Goal: Find specific page/section: Find specific page/section

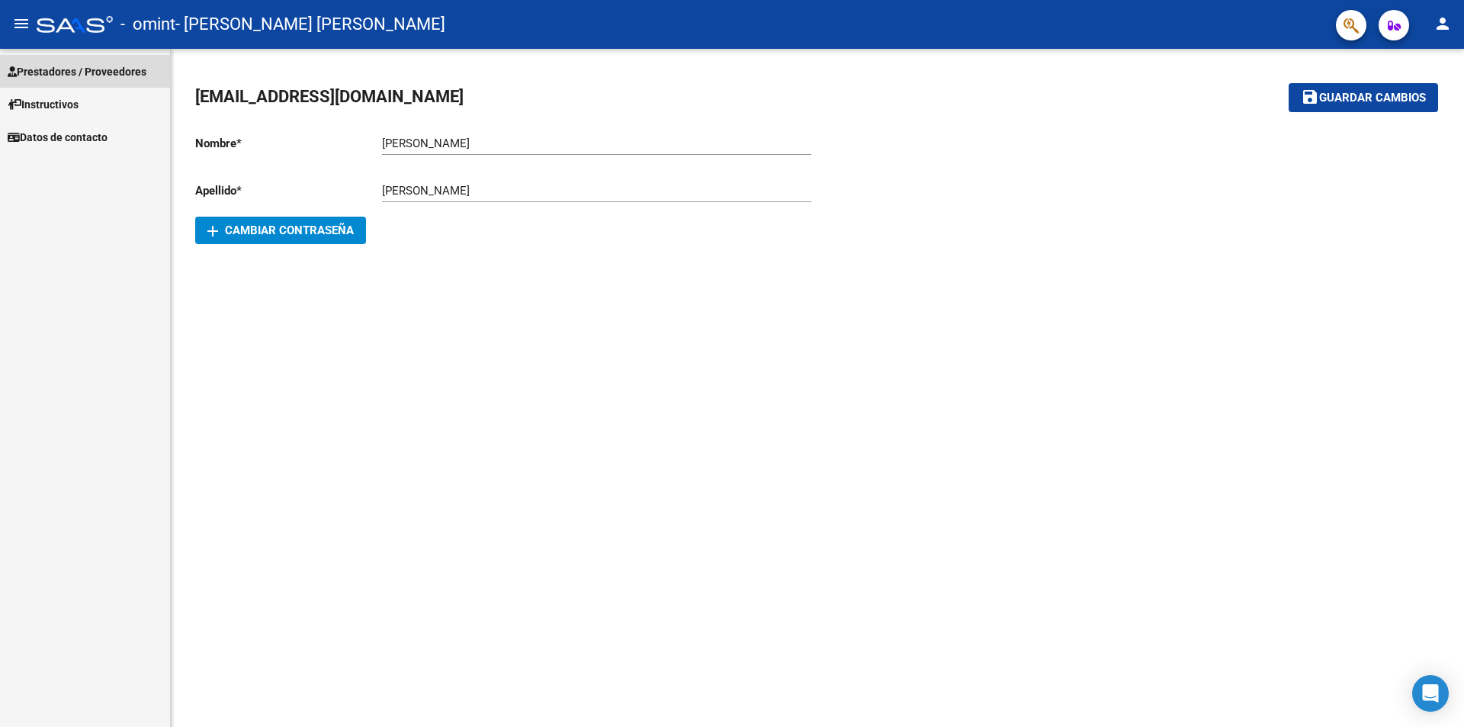
click at [55, 79] on span "Prestadores / Proveedores" at bounding box center [77, 71] width 139 height 17
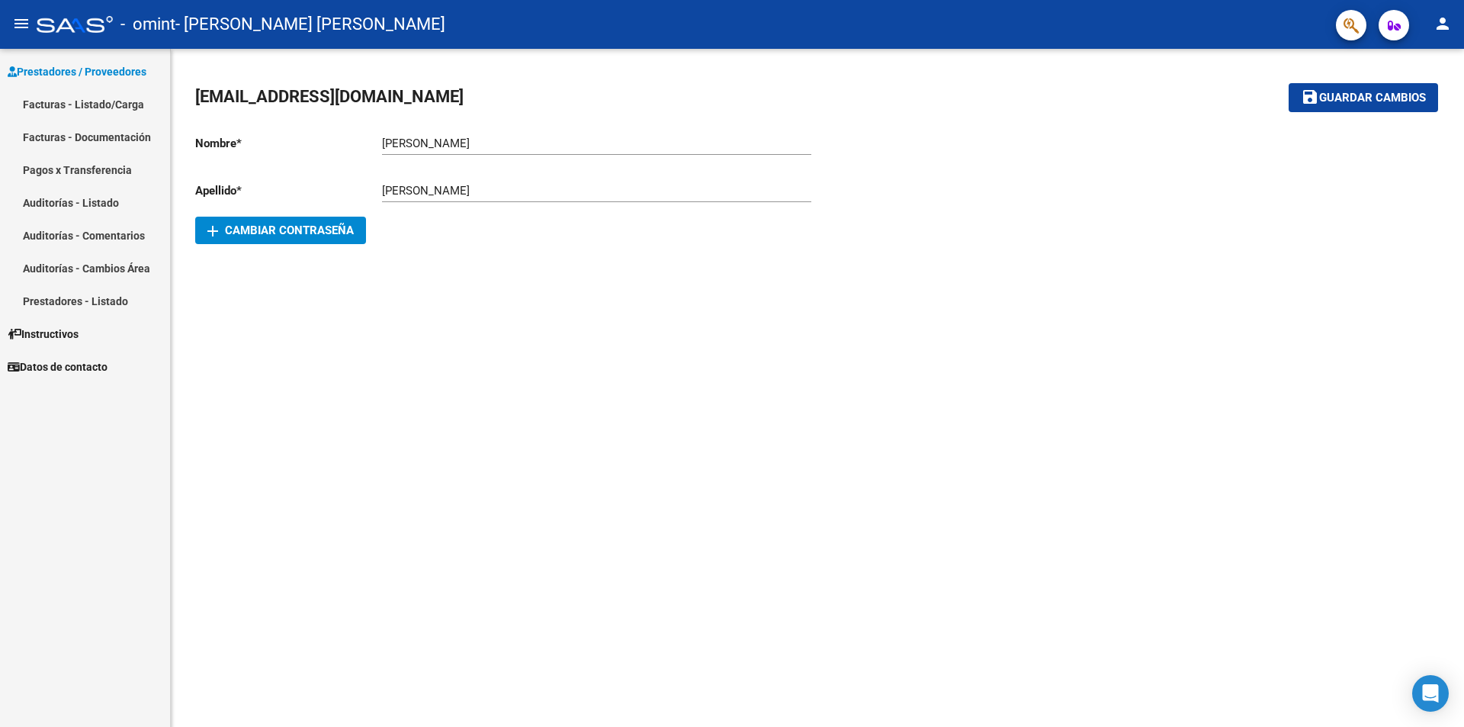
click at [69, 100] on link "Facturas - Listado/Carga" at bounding box center [85, 104] width 170 height 33
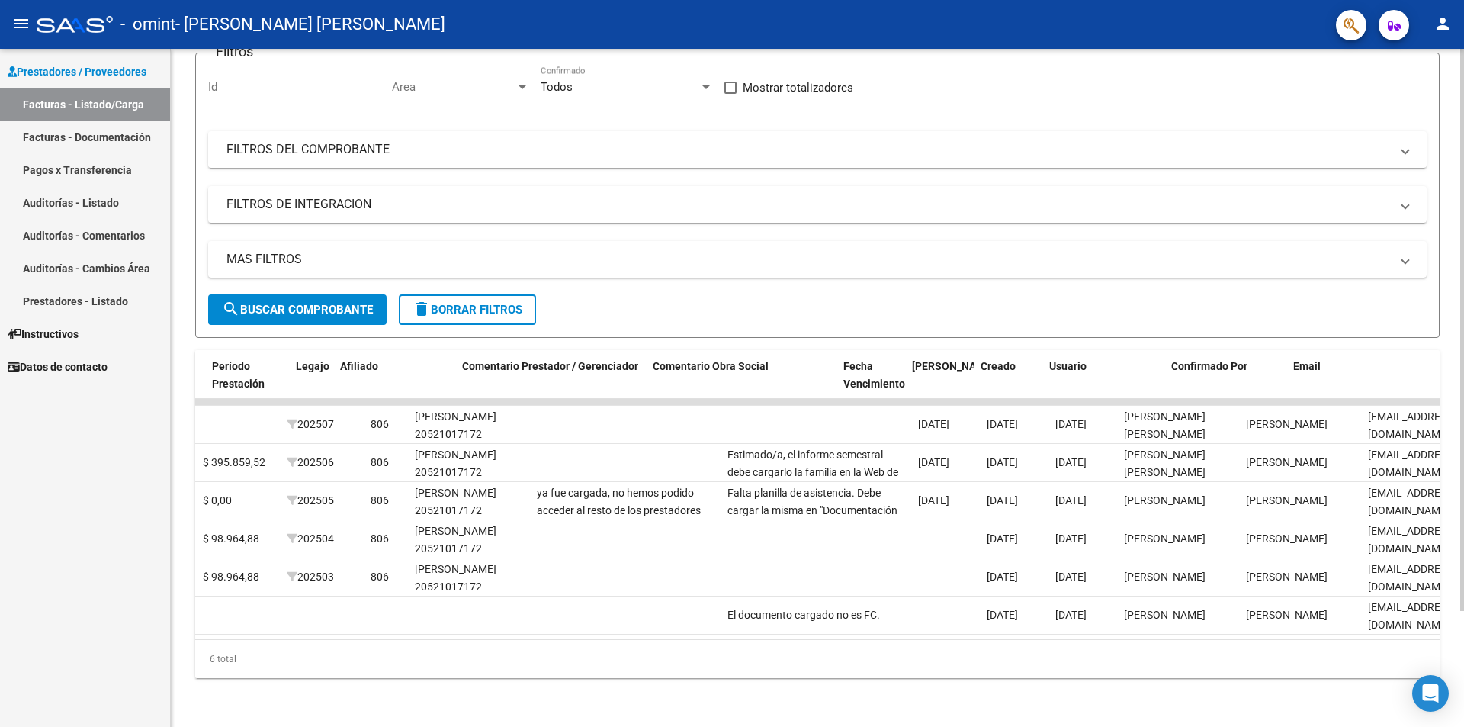
scroll to position [0, 1970]
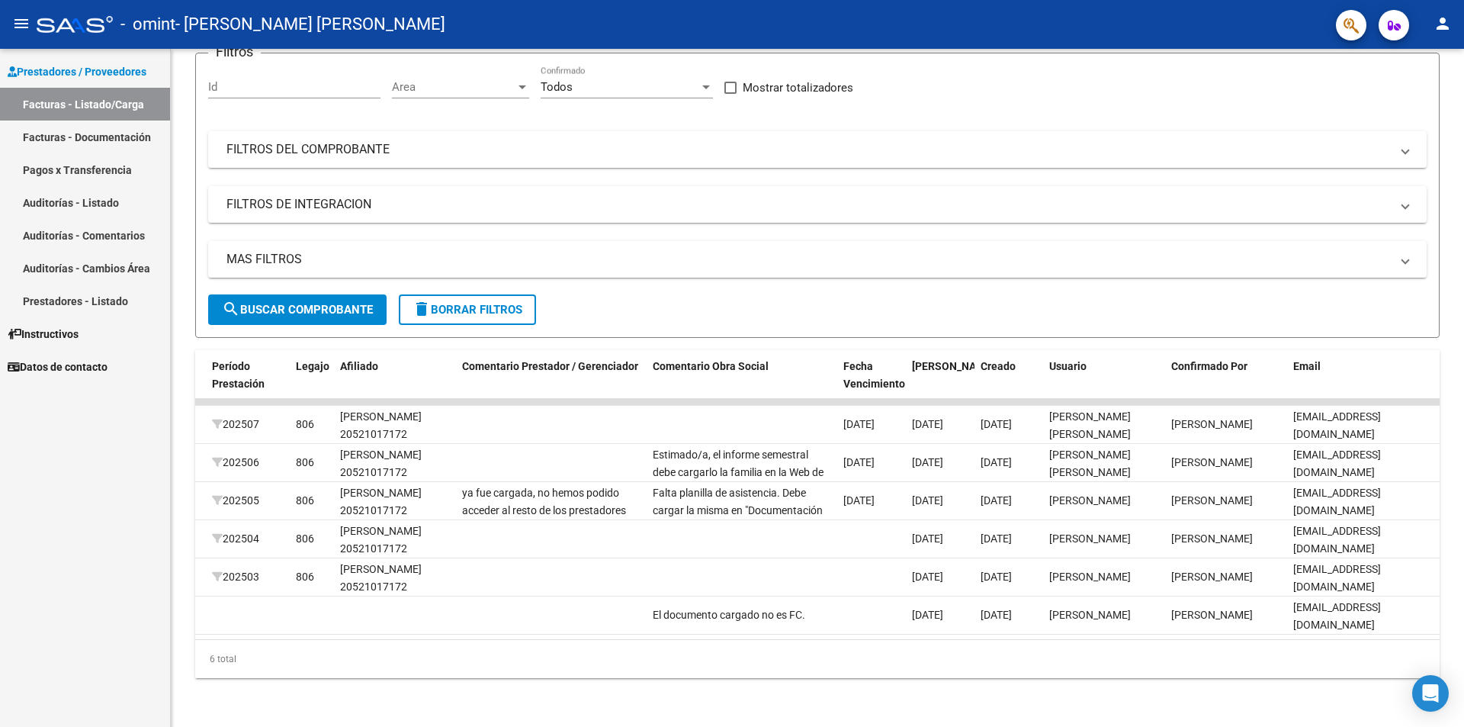
drag, startPoint x: 1411, startPoint y: 666, endPoint x: 157, endPoint y: 715, distance: 1255.3
click at [175, 707] on div "Video tutorial PRESTADORES -> Listado de CPBTs Emitidos por Prestadores / Prove…" at bounding box center [817, 324] width 1293 height 806
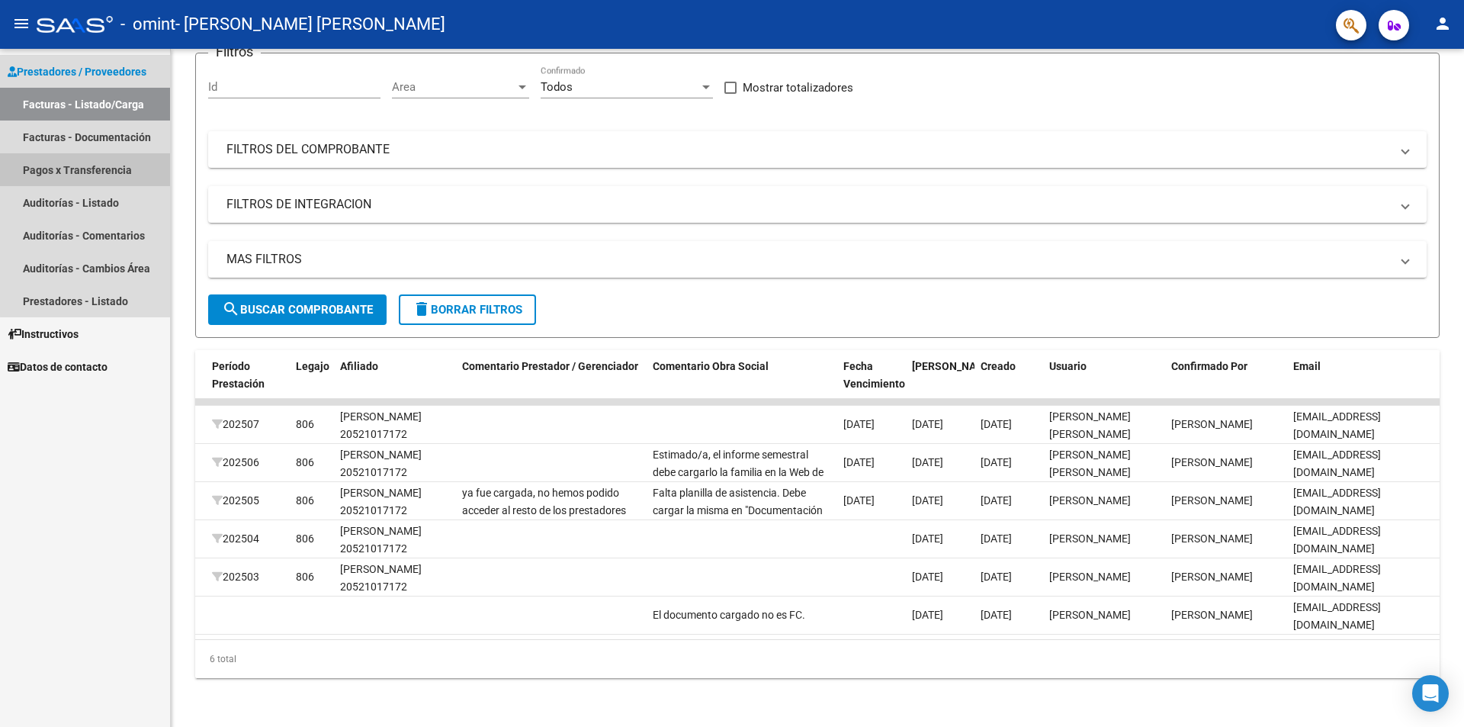
click at [87, 164] on link "Pagos x Transferencia" at bounding box center [85, 169] width 170 height 33
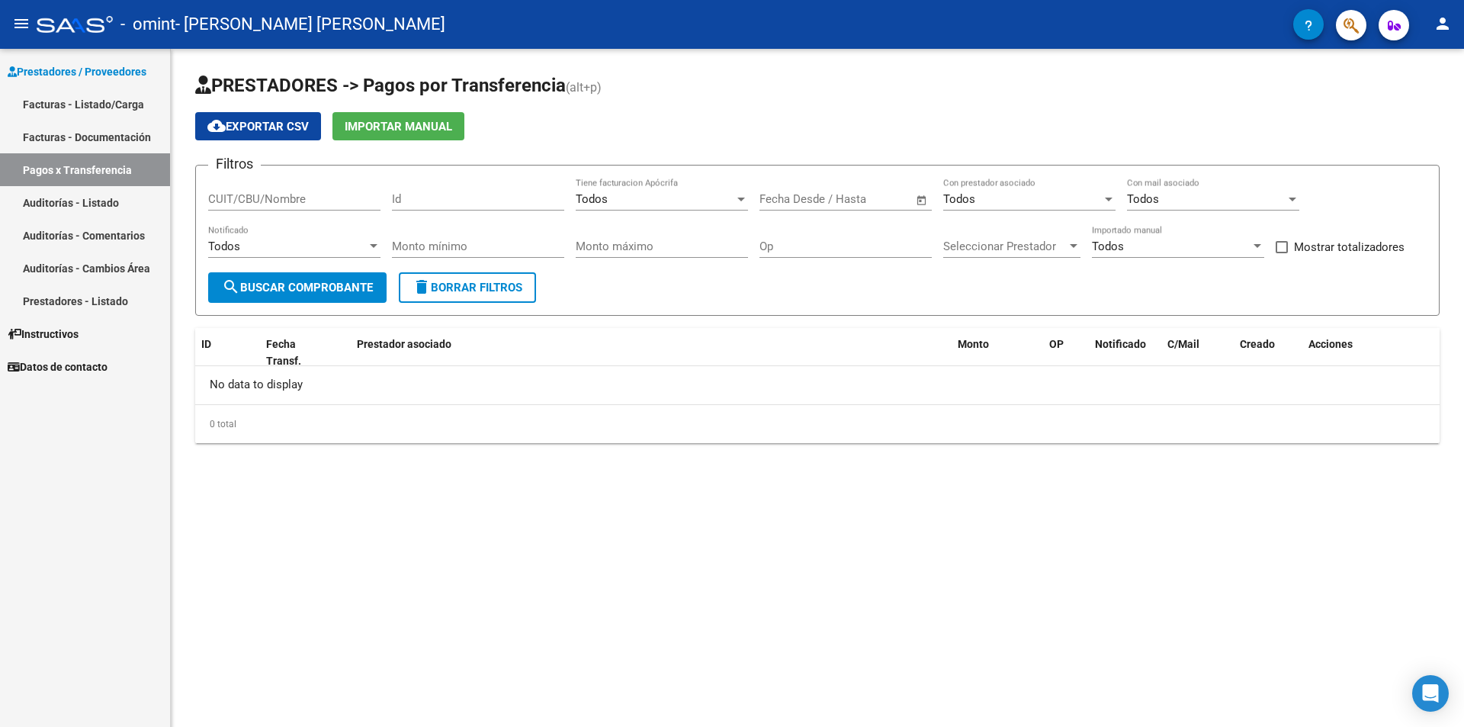
click at [282, 284] on span "search Buscar Comprobante" at bounding box center [297, 288] width 151 height 14
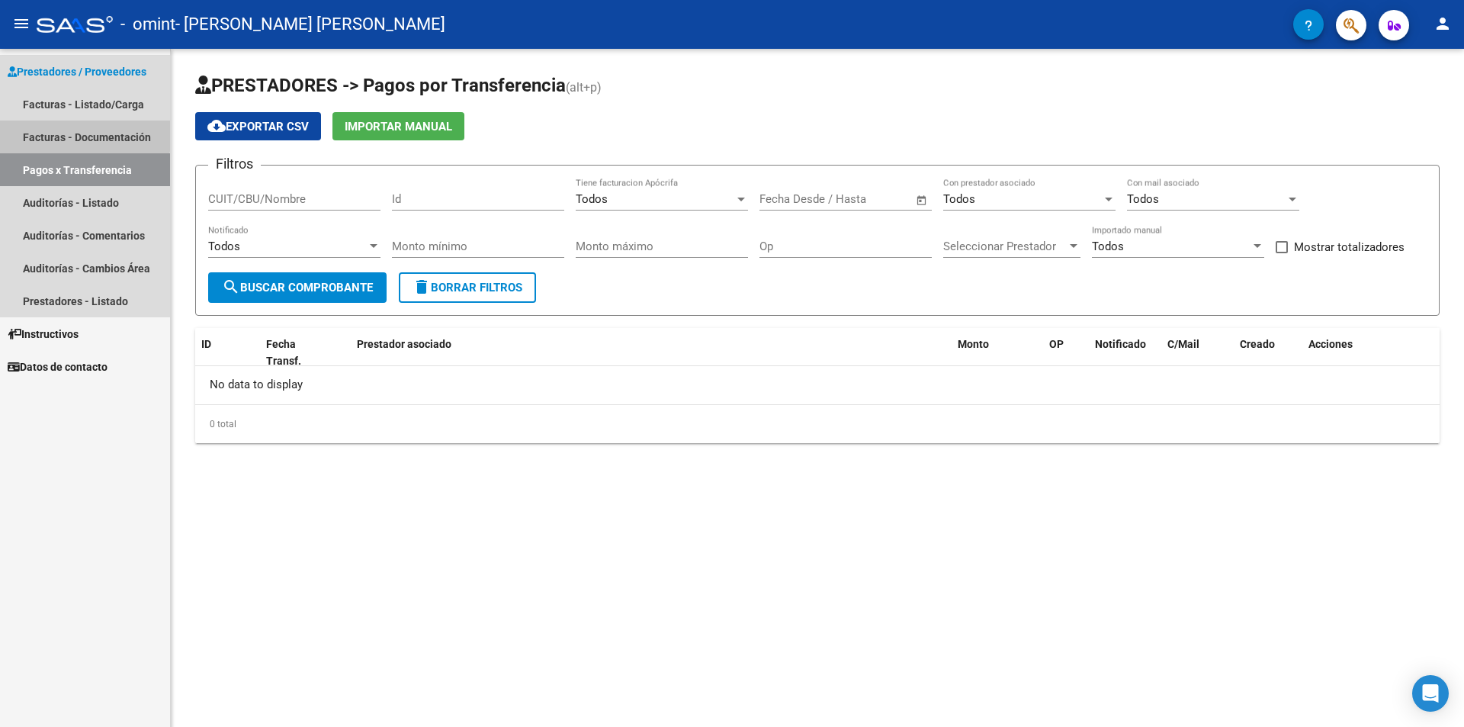
click at [66, 130] on link "Facturas - Documentación" at bounding box center [85, 136] width 170 height 33
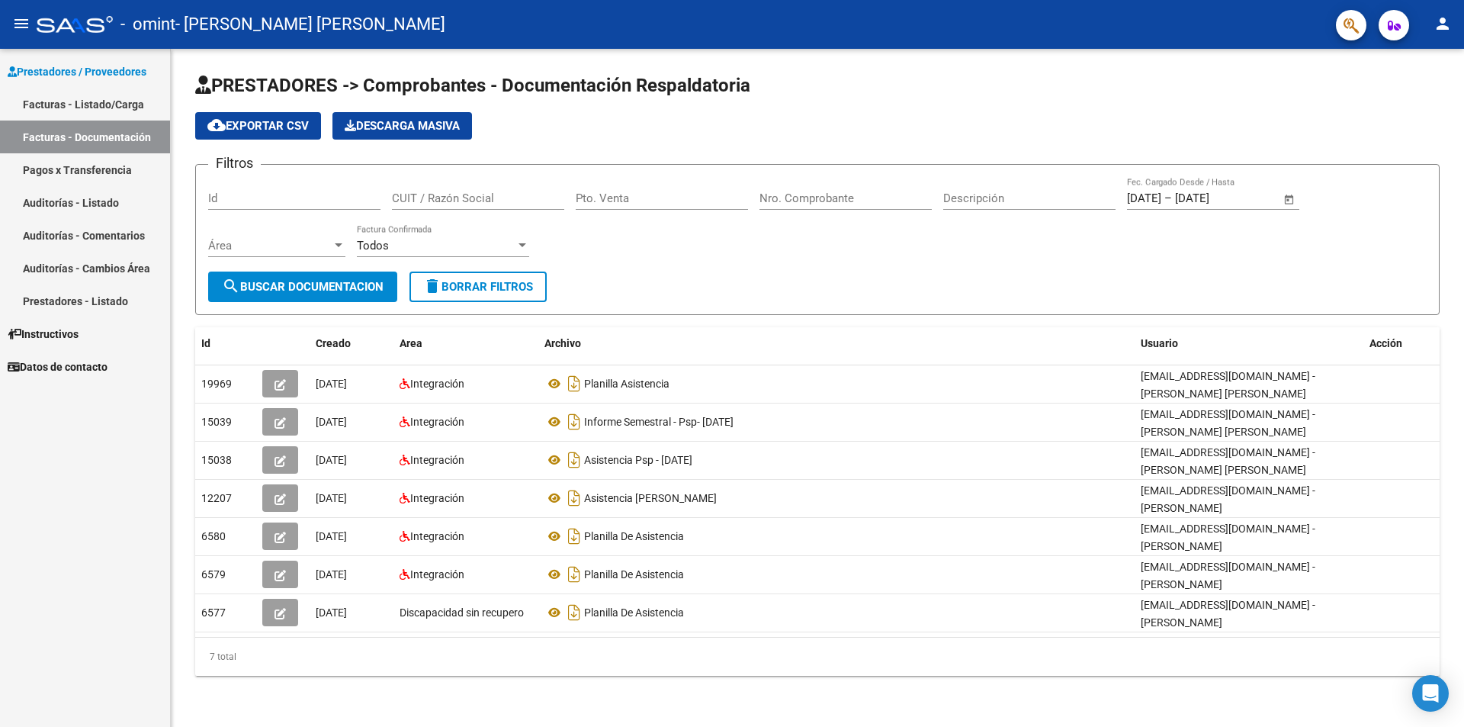
click at [521, 249] on div at bounding box center [522, 245] width 14 height 12
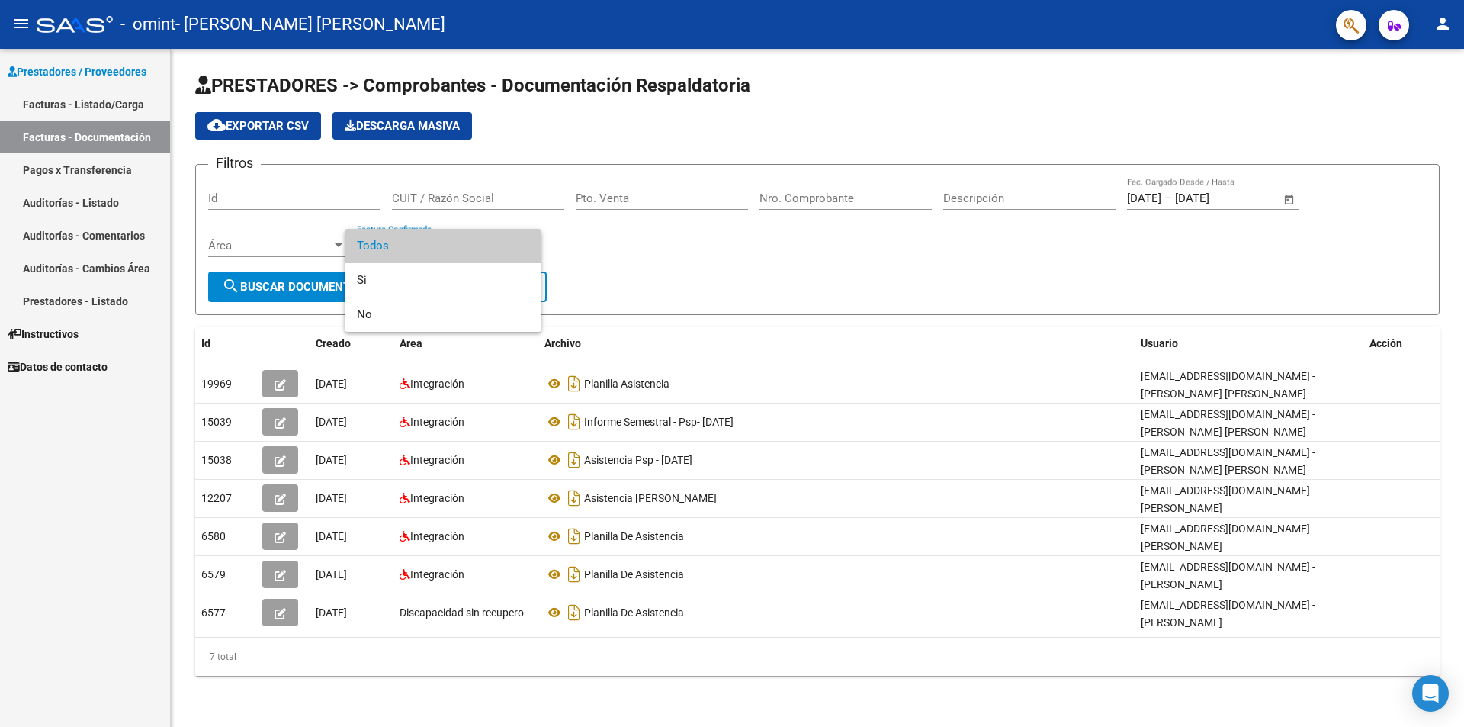
click at [621, 251] on div at bounding box center [732, 363] width 1464 height 727
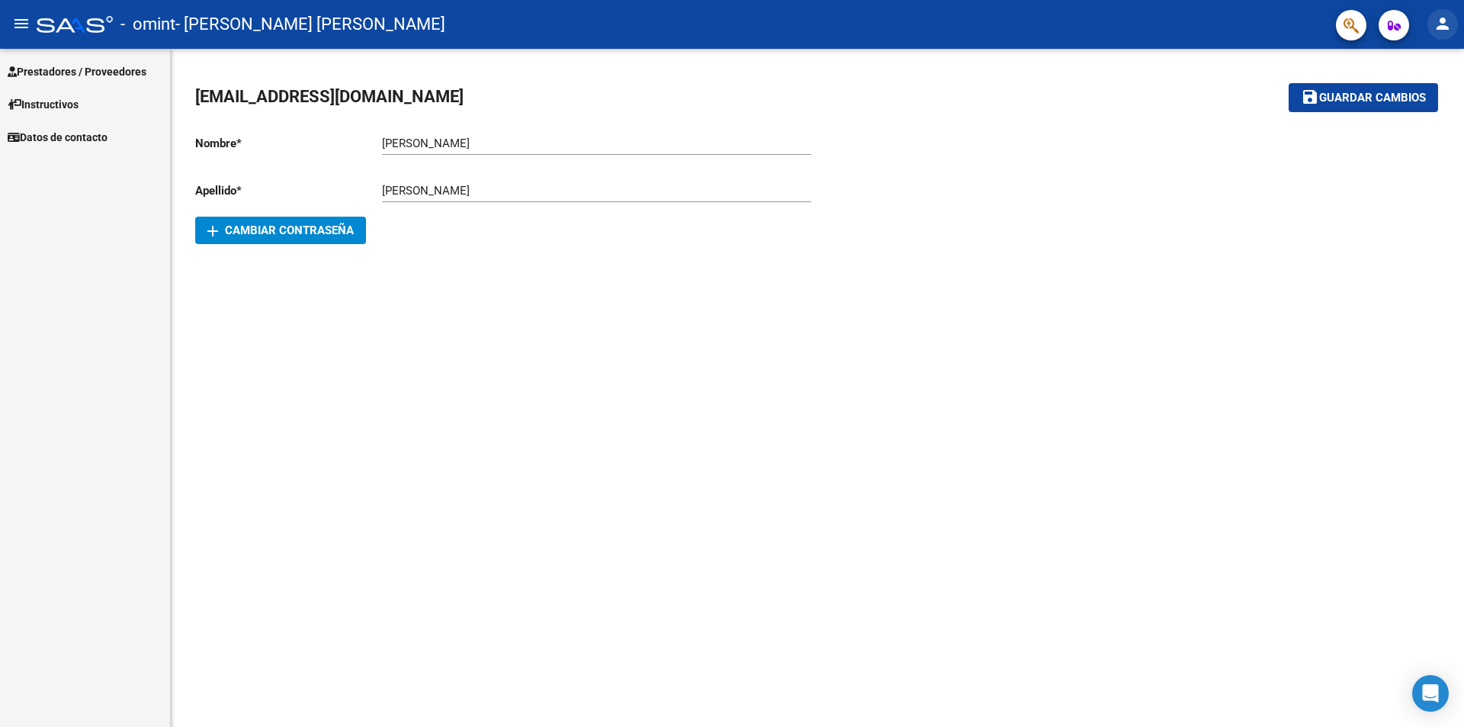
click at [1447, 29] on mat-icon "person" at bounding box center [1443, 23] width 18 height 18
click at [1420, 93] on button "exit_to_app Salir" at bounding box center [1411, 100] width 93 height 37
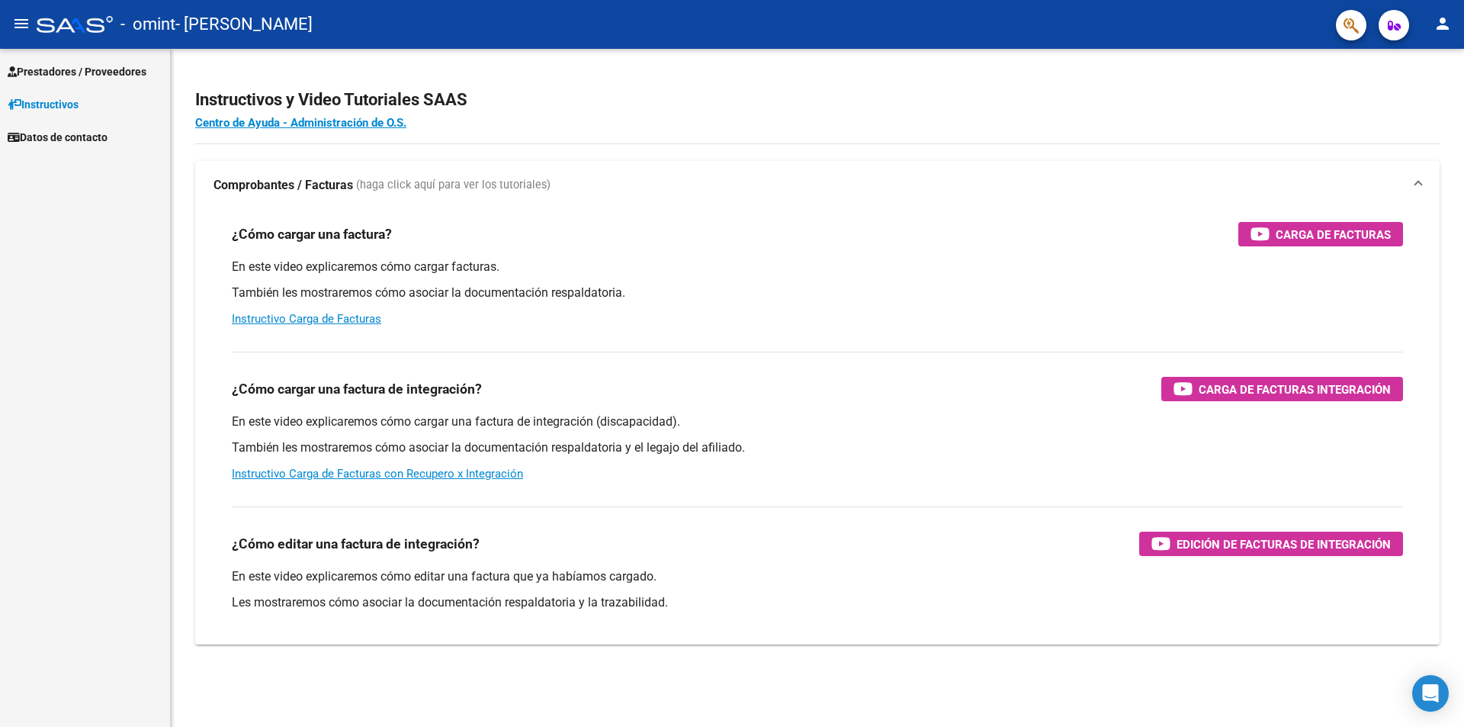
click at [82, 66] on span "Prestadores / Proveedores" at bounding box center [77, 71] width 139 height 17
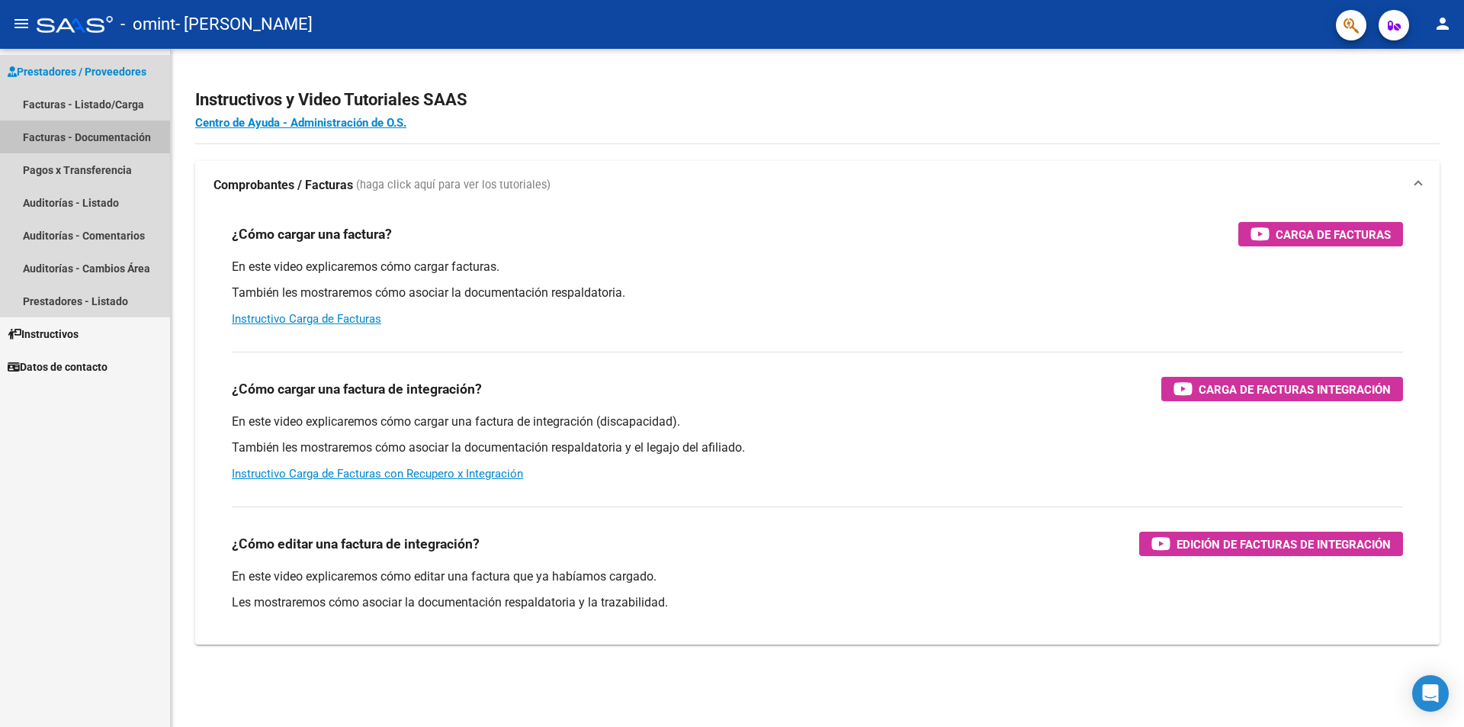
click at [47, 138] on link "Facturas - Documentación" at bounding box center [85, 136] width 170 height 33
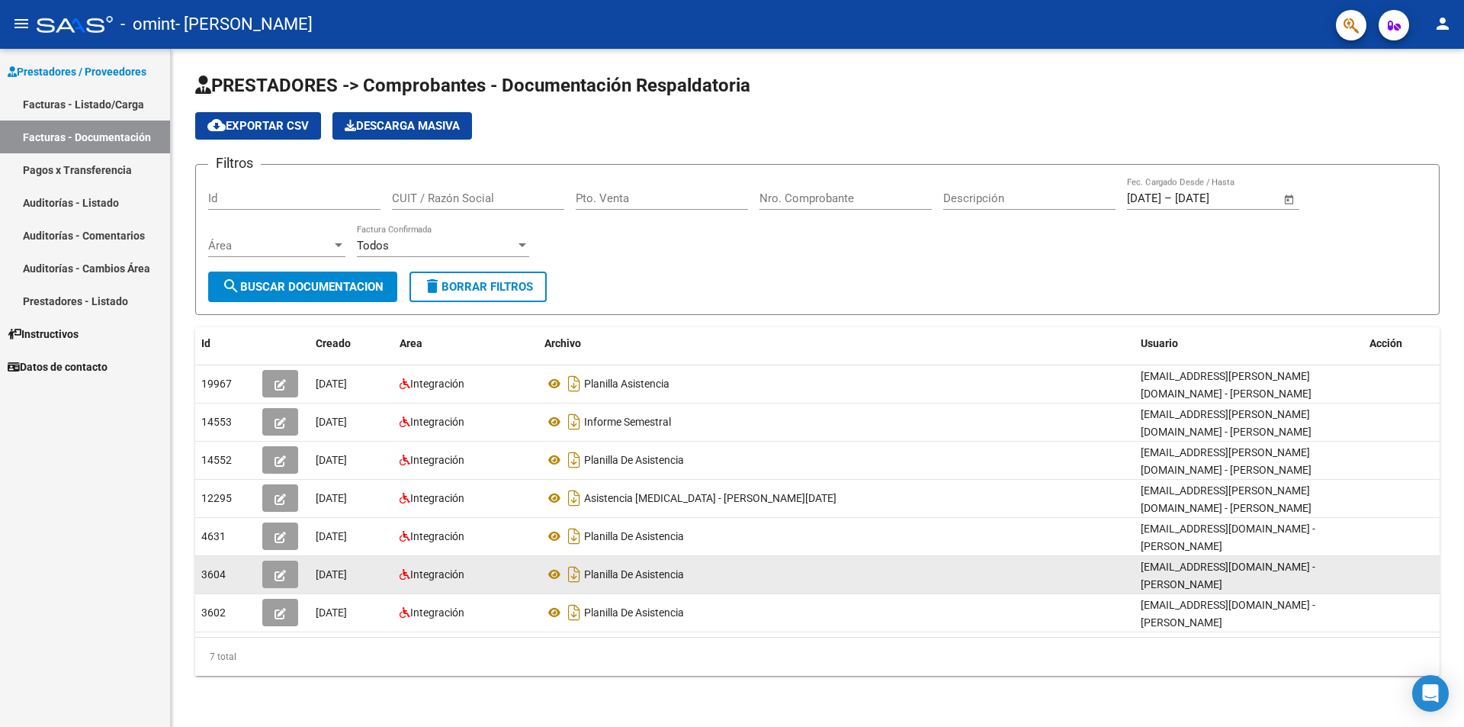
drag, startPoint x: 929, startPoint y: 581, endPoint x: 908, endPoint y: 582, distance: 20.6
click at [908, 582] on datatable-body-cell "Planilla De Asistencia" at bounding box center [836, 574] width 596 height 37
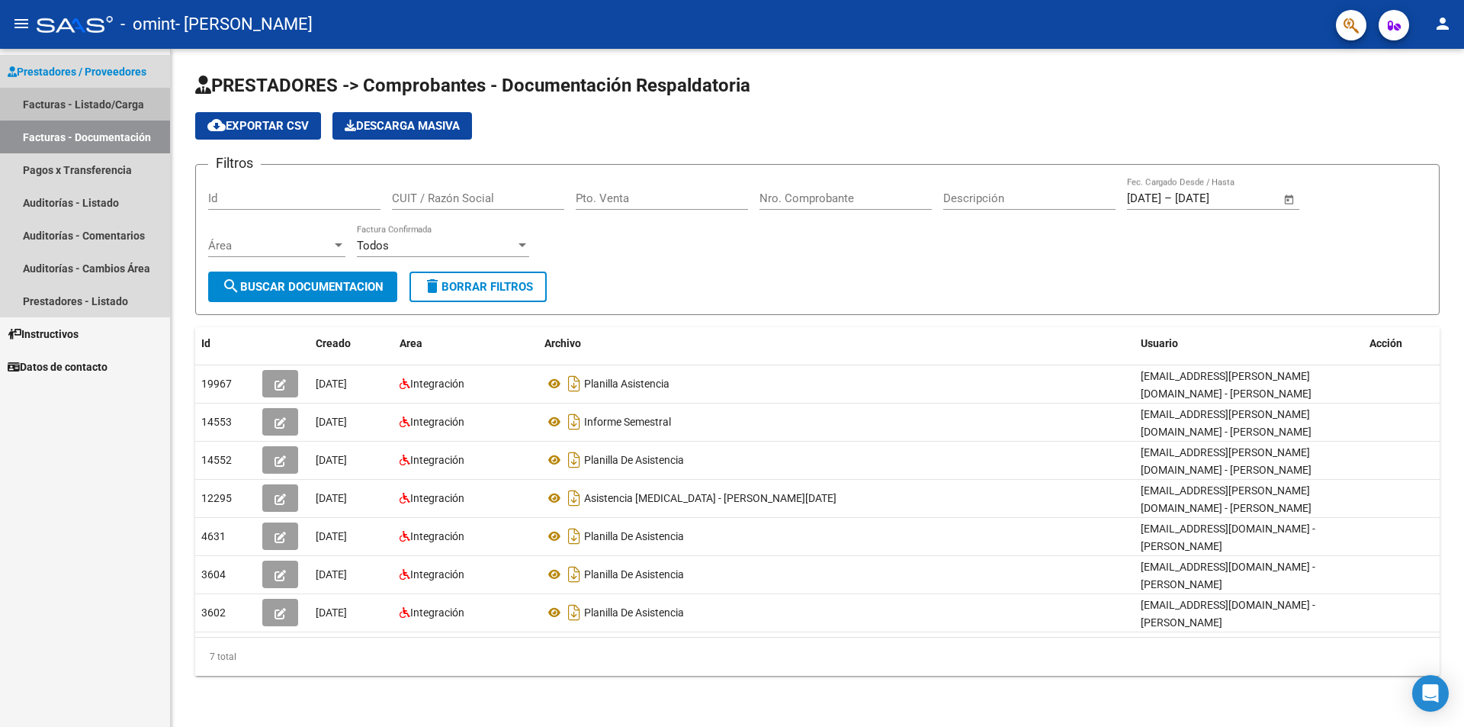
click at [112, 97] on link "Facturas - Listado/Carga" at bounding box center [85, 104] width 170 height 33
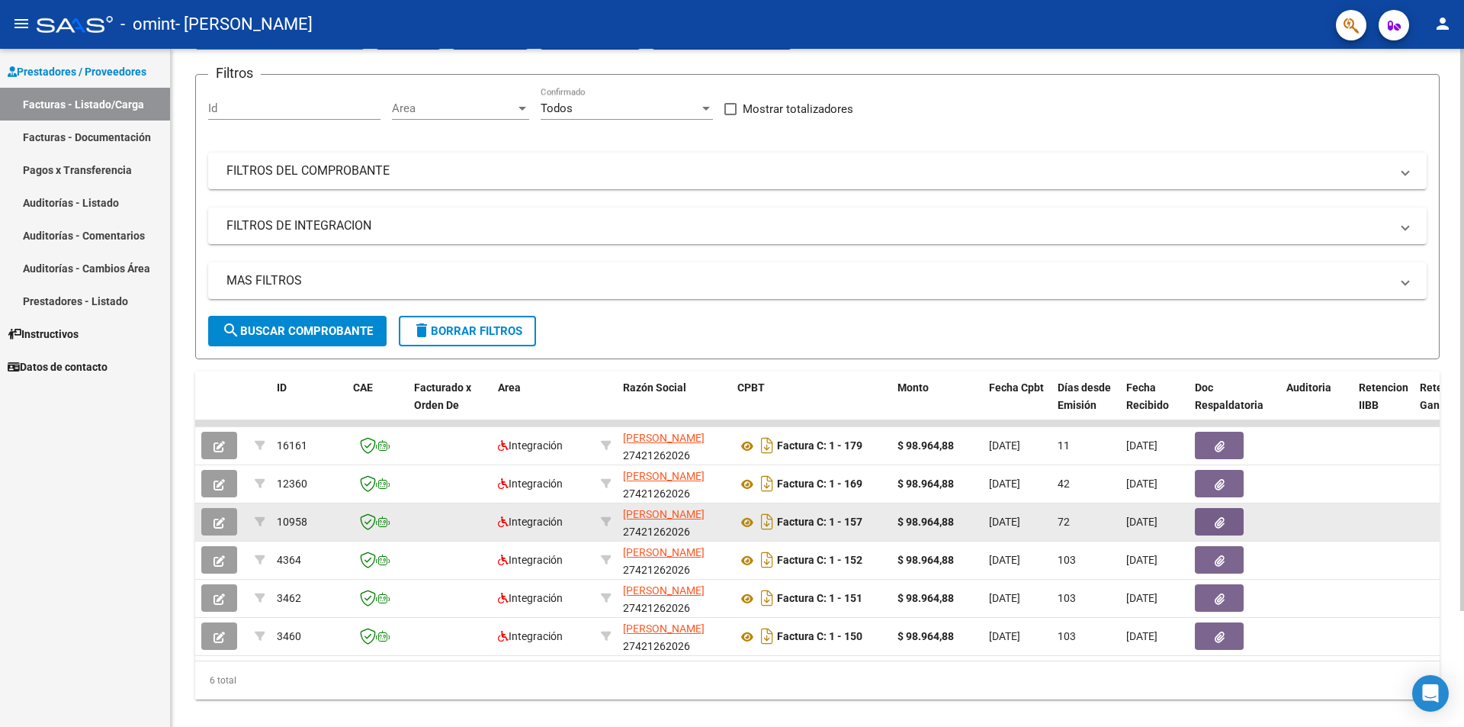
scroll to position [140, 0]
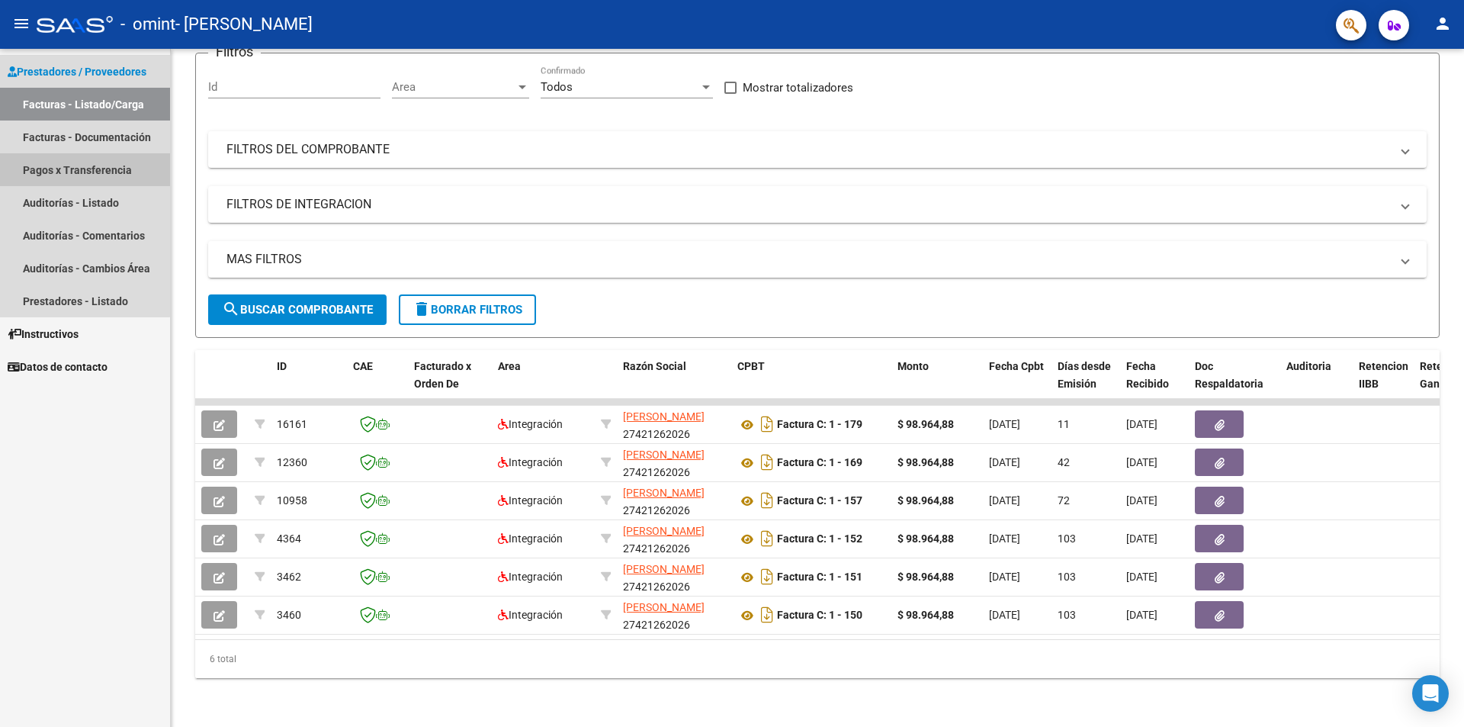
click at [85, 172] on link "Pagos x Transferencia" at bounding box center [85, 169] width 170 height 33
